Goal: Information Seeking & Learning: Learn about a topic

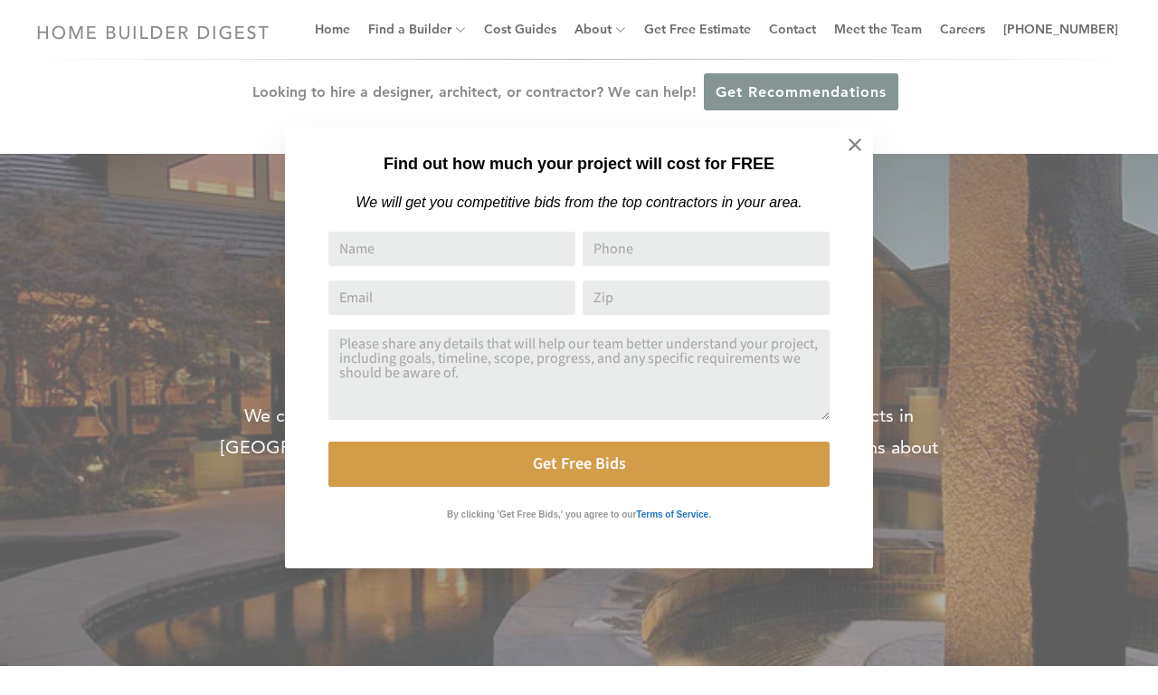
click at [548, 29] on div "Find out how much your project will cost for FREE We will get you competitive b…" at bounding box center [579, 347] width 1158 height 695
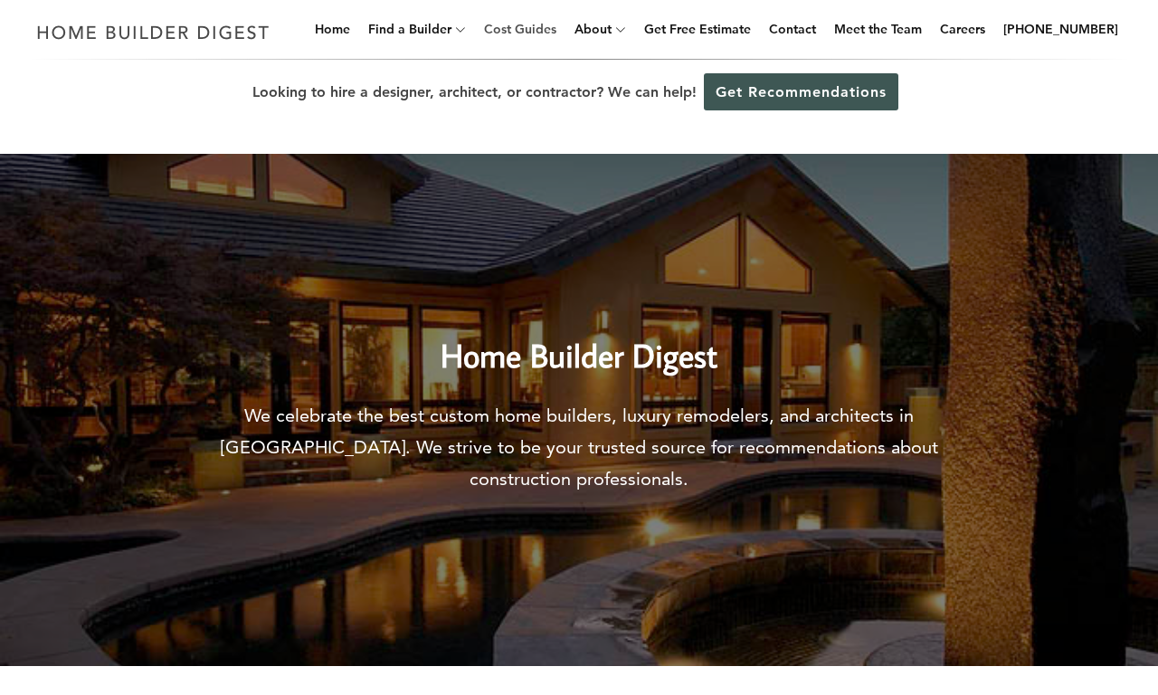
click at [548, 29] on link "Cost Guides" at bounding box center [520, 29] width 87 height 58
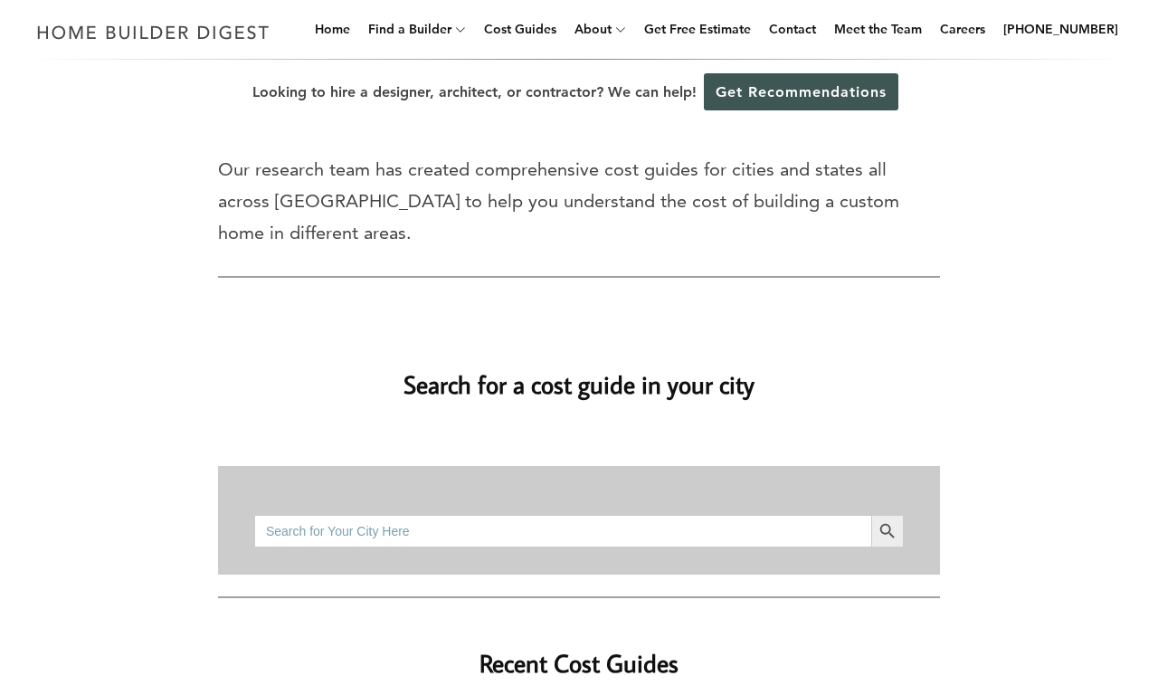
click at [563, 530] on input "Search for:" at bounding box center [562, 531] width 617 height 33
type input "bathroom remodel"
click at [871, 515] on button "Search Button" at bounding box center [887, 531] width 33 height 33
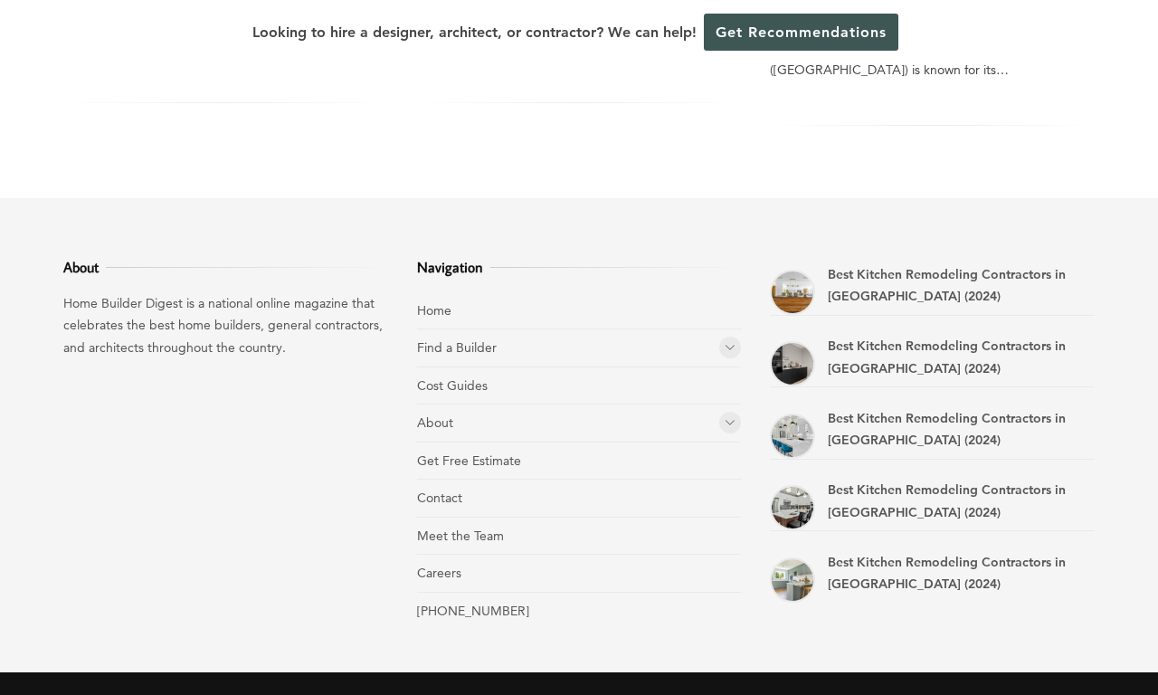
scroll to position [714, 0]
